Goal: Transaction & Acquisition: Book appointment/travel/reservation

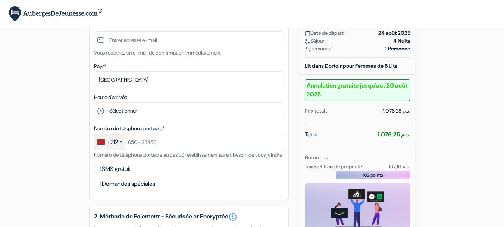
scroll to position [122, 0]
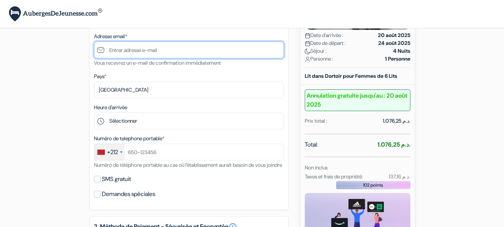
click at [206, 50] on input "text" at bounding box center [189, 49] width 190 height 17
type input "[EMAIL_ADDRESS][DOMAIN_NAME]"
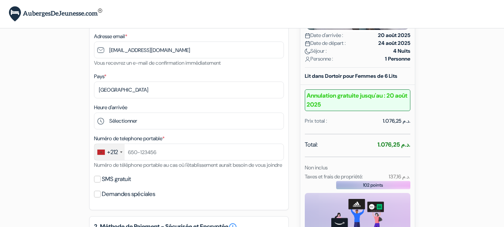
type input "CHAIMAE"
type input "KHADRI"
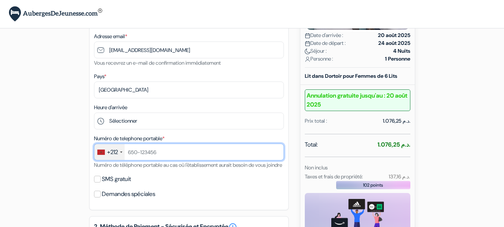
type input "+212648203392"
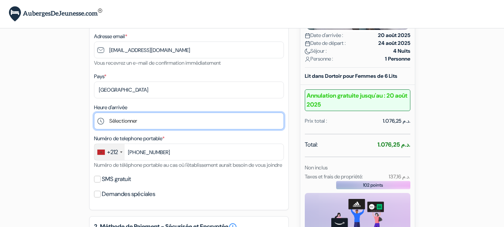
click at [159, 120] on select "Sélectionner 15:00 16:00 17:00 18:00 19:00 20:00 21:00 22:00 23:00" at bounding box center [189, 120] width 190 height 17
select select "16"
click at [94, 112] on select "Sélectionner 15:00 16:00 17:00 18:00 19:00 20:00 21:00 22:00 23:00" at bounding box center [189, 120] width 190 height 17
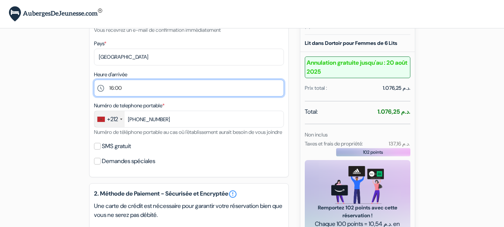
scroll to position [155, 0]
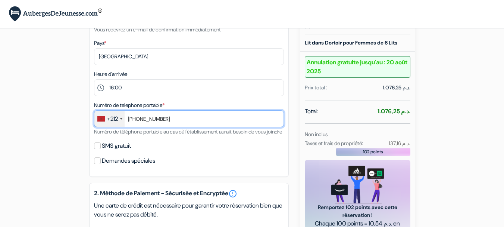
click at [139, 118] on input "+212648203392" at bounding box center [189, 118] width 190 height 17
type input "648203392"
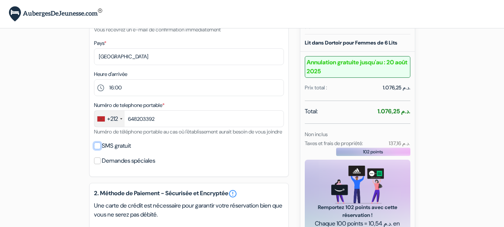
click at [94, 149] on input "SMS gratuit" at bounding box center [97, 145] width 7 height 7
checkbox input "true"
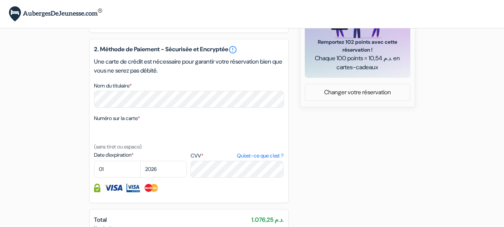
scroll to position [324, 0]
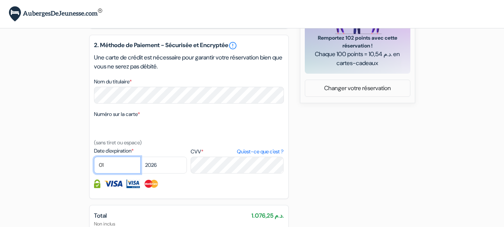
click at [110, 173] on select "01 02 03 04 05 06 07 08 09 10 11 12" at bounding box center [117, 164] width 47 height 17
select select "07"
click at [94, 165] on select "01 02 03 04 05 06 07 08 09 10 11 12" at bounding box center [117, 164] width 47 height 17
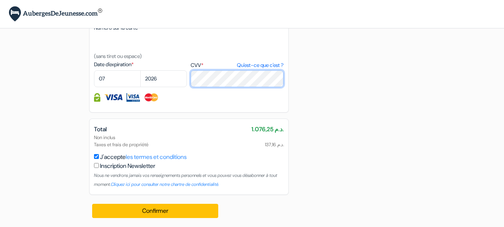
scroll to position [420, 0]
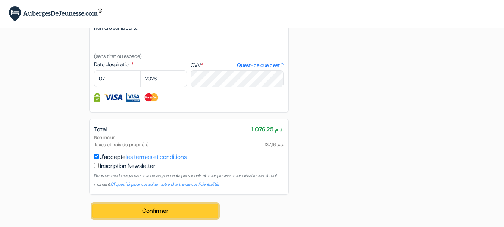
click at [197, 207] on button "Confirmer Loading..." at bounding box center [155, 210] width 127 height 14
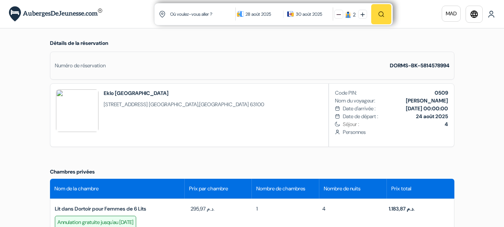
scroll to position [133, 0]
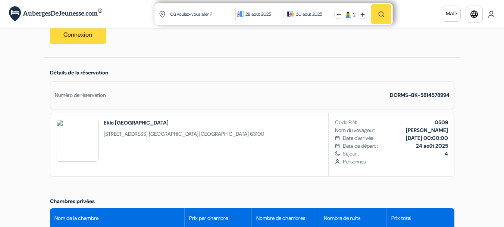
click at [436, 138] on b "[DATE] 00:00:00" at bounding box center [427, 137] width 42 height 7
drag, startPoint x: 425, startPoint y: 139, endPoint x: 445, endPoint y: 139, distance: 20.2
click at [445, 139] on b "[DATE] 00:00:00" at bounding box center [427, 137] width 42 height 7
click at [334, 163] on div "Code PIN: 0509 Nom du voyageur: [PERSON_NAME] Date d'arrivée : [DATE] 00:00:00 …" at bounding box center [391, 144] width 125 height 63
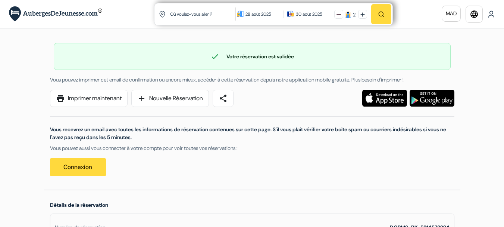
scroll to position [0, 0]
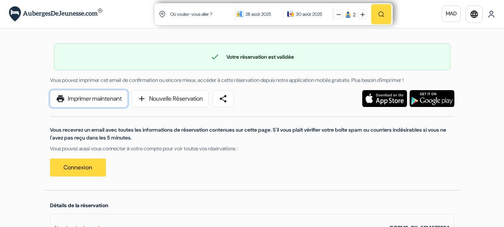
click at [123, 102] on link "print Imprimer maintenant" at bounding box center [89, 98] width 78 height 17
